Goal: Find contact information: Obtain details needed to contact an individual or organization

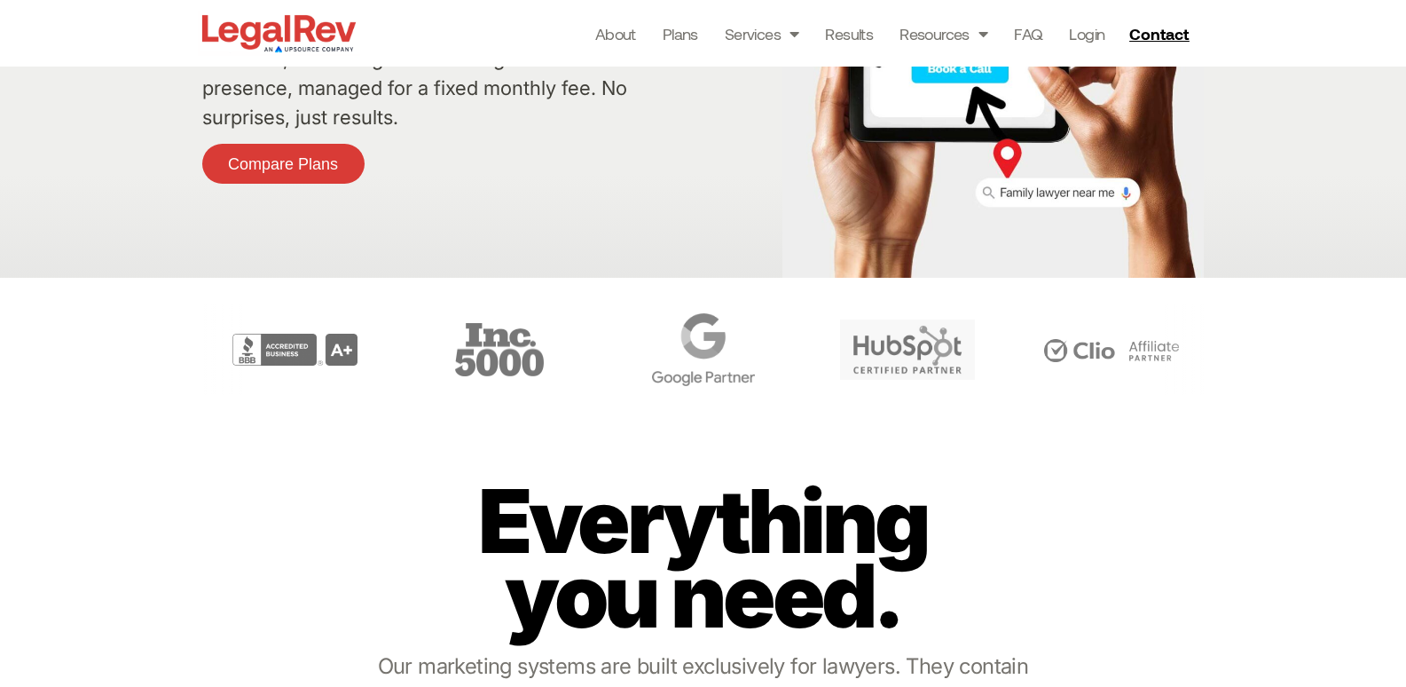
scroll to position [355, 0]
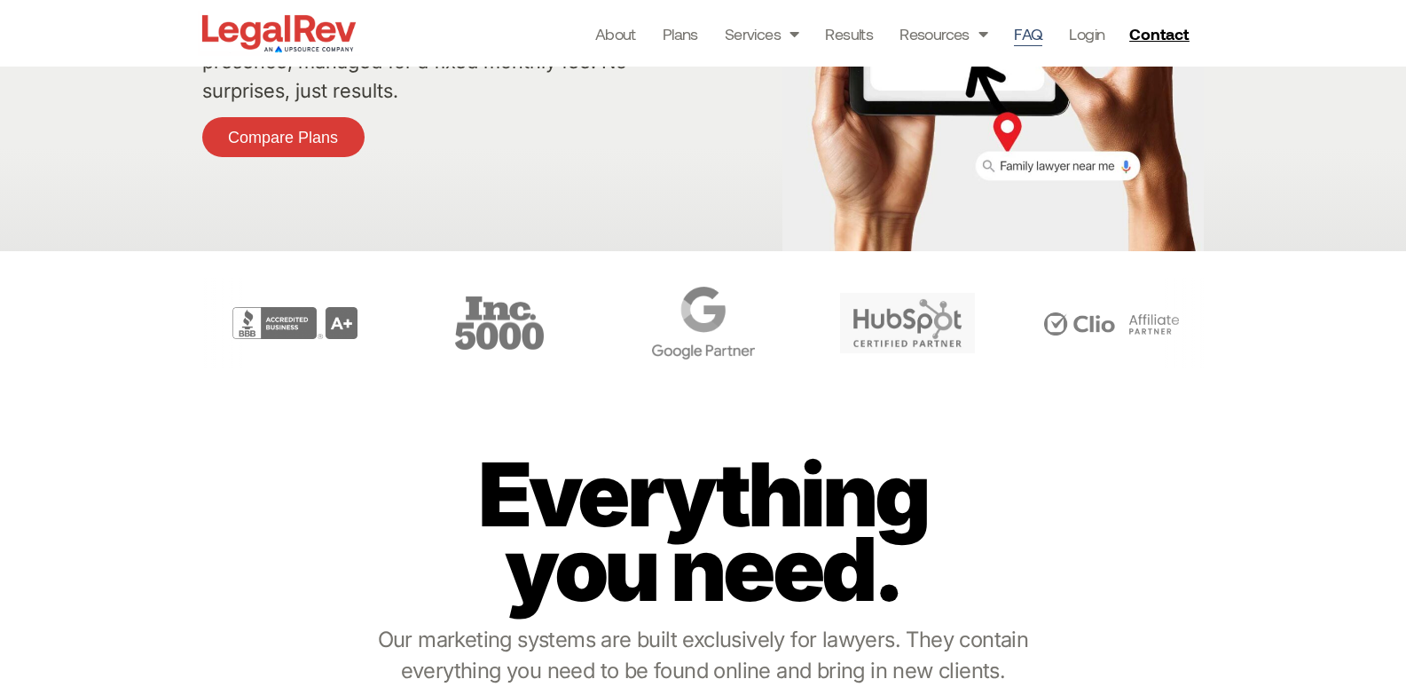
click at [1030, 38] on link "FAQ" at bounding box center [1028, 33] width 28 height 25
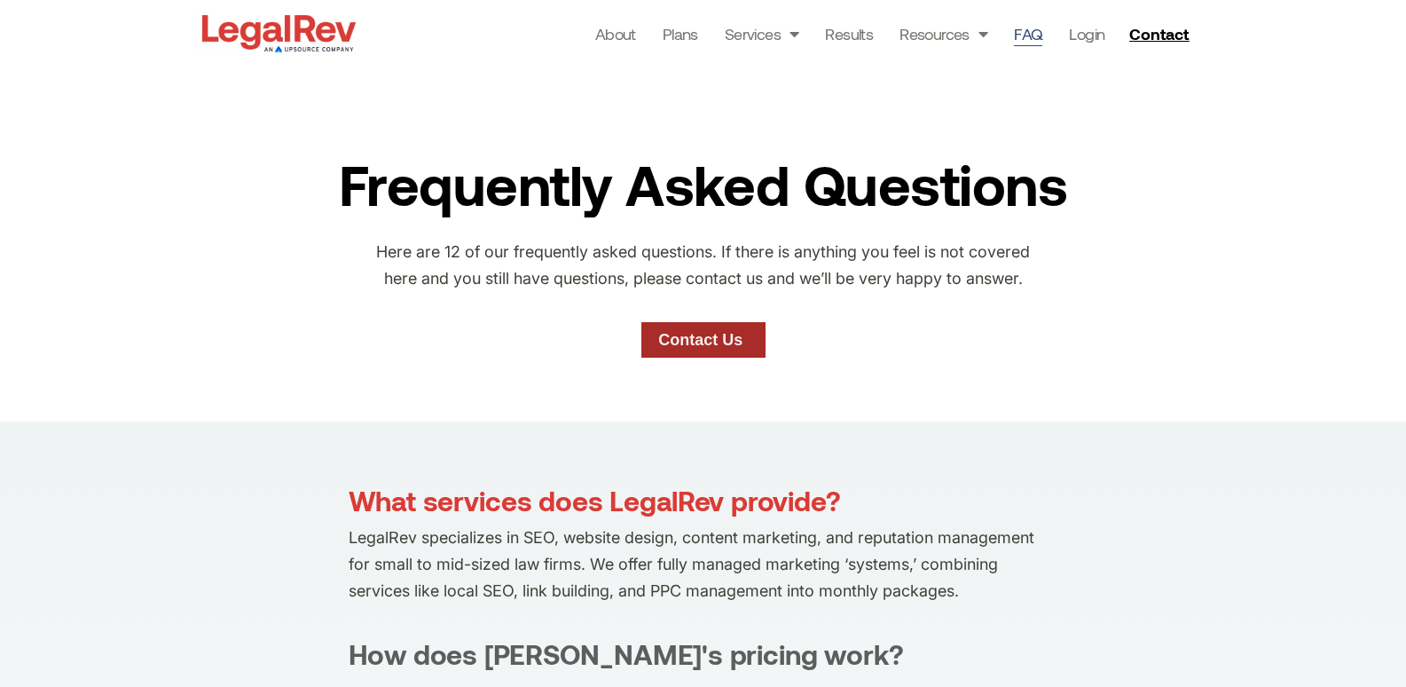
click at [736, 348] on span "Contact Us" at bounding box center [700, 340] width 84 height 16
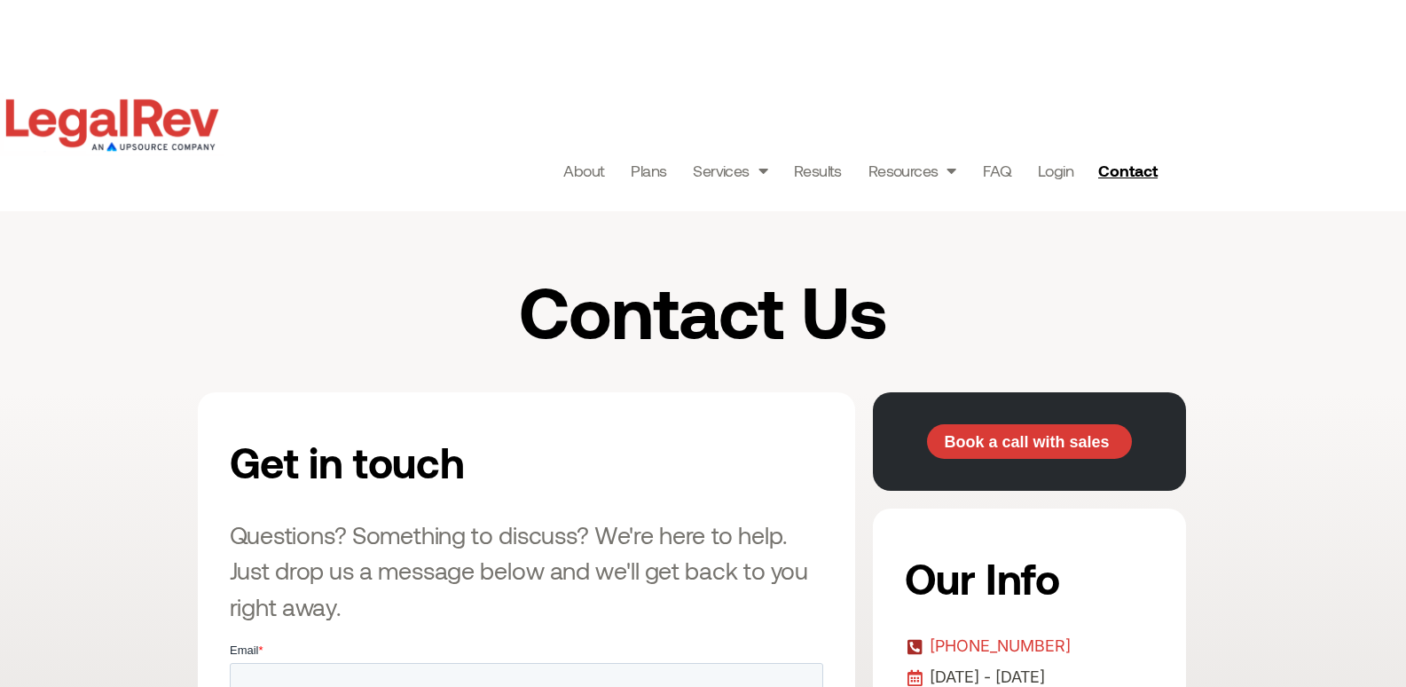
click at [1138, 640] on link "[PHONE_NUMBER]" at bounding box center [1029, 646] width 249 height 27
